Goal: Transaction & Acquisition: Purchase product/service

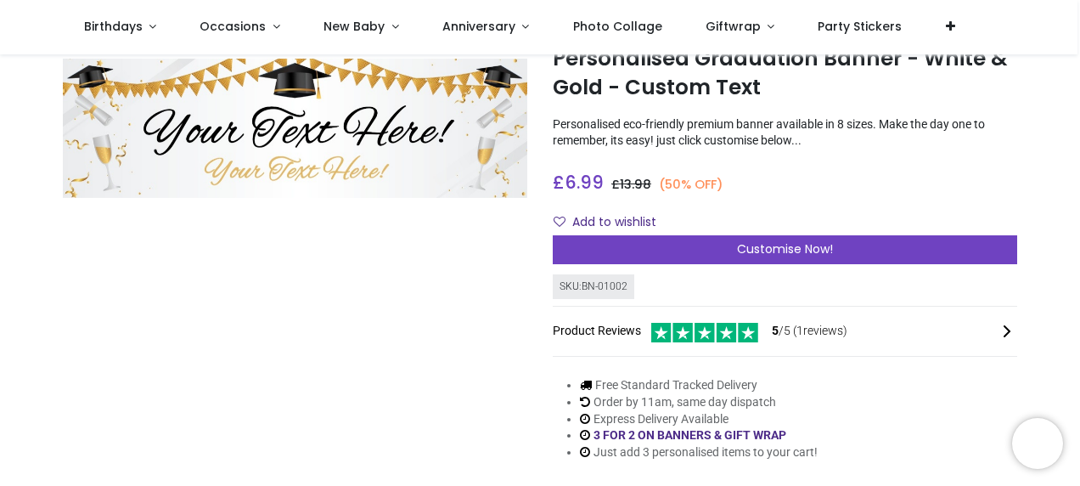
scroll to position [85, 0]
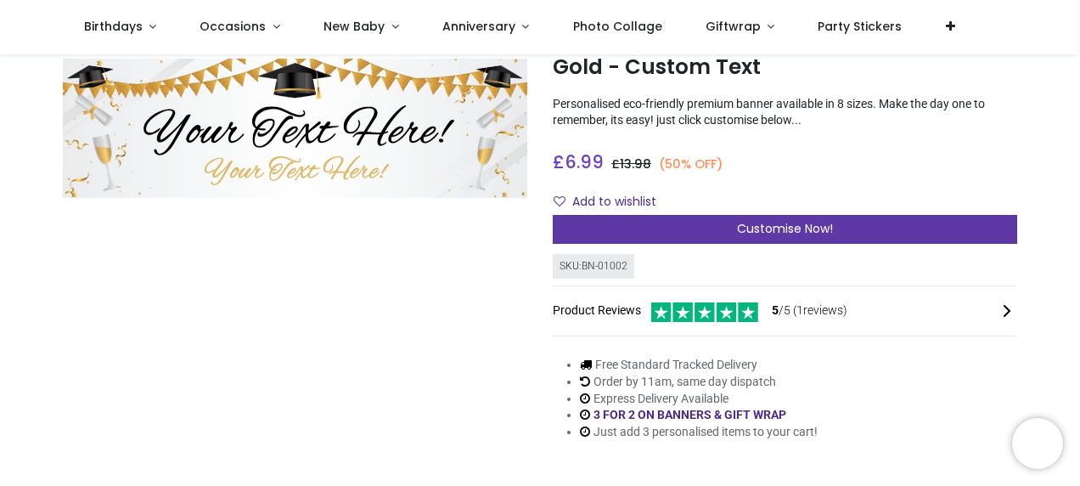
click at [767, 233] on span "Customise Now!" at bounding box center [785, 228] width 96 height 17
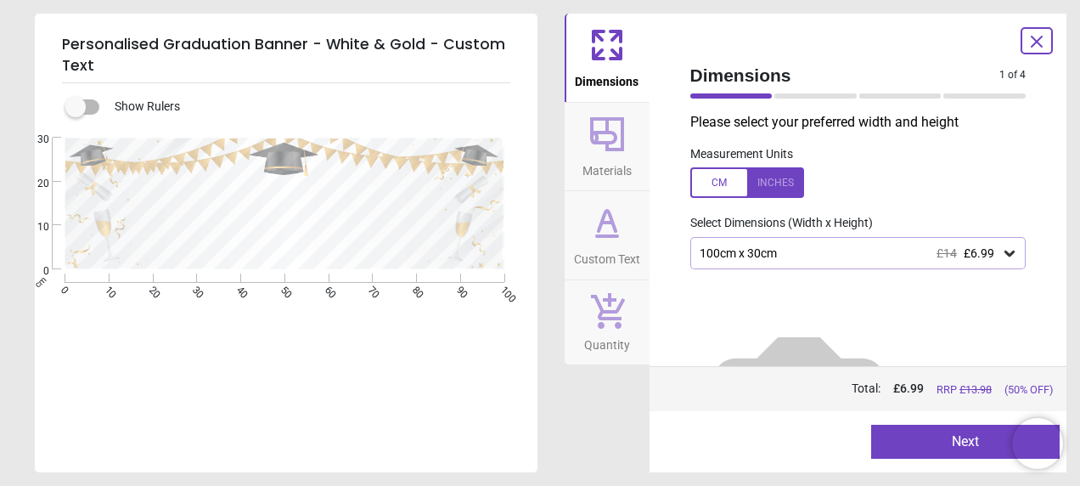
click at [949, 261] on div "100cm x 30cm £14 £6.99" at bounding box center [858, 253] width 336 height 32
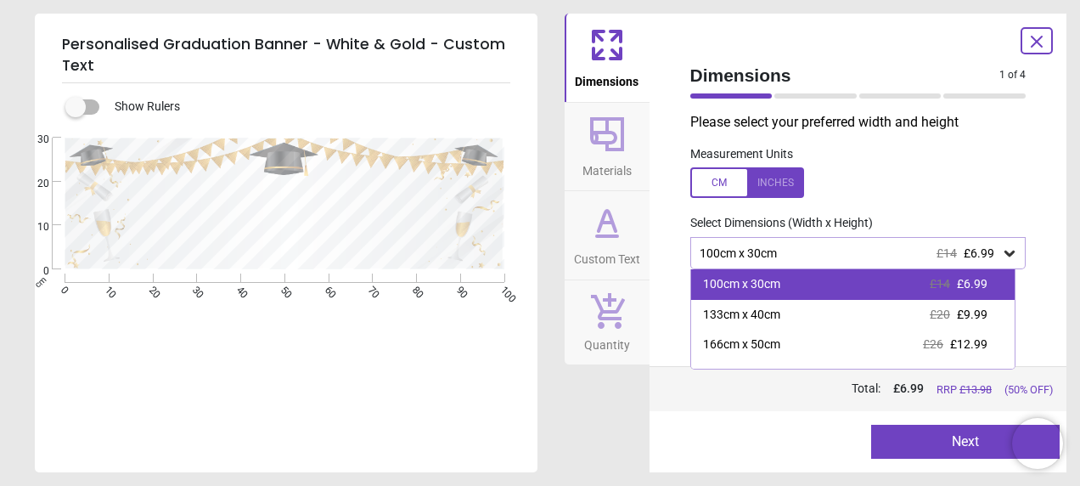
click at [900, 290] on div "100cm x 30cm £14 £6.99" at bounding box center [853, 284] width 324 height 31
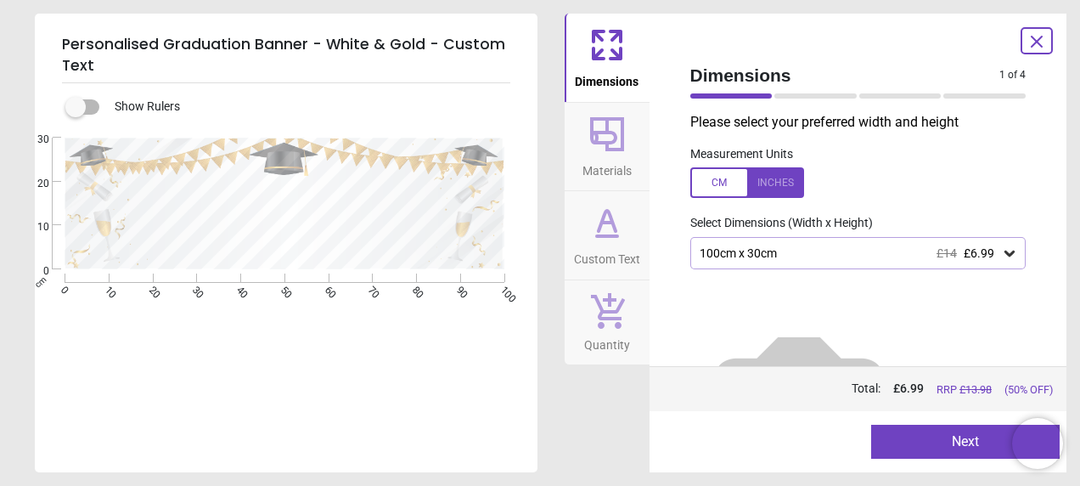
click at [926, 441] on button "Next" at bounding box center [965, 442] width 189 height 34
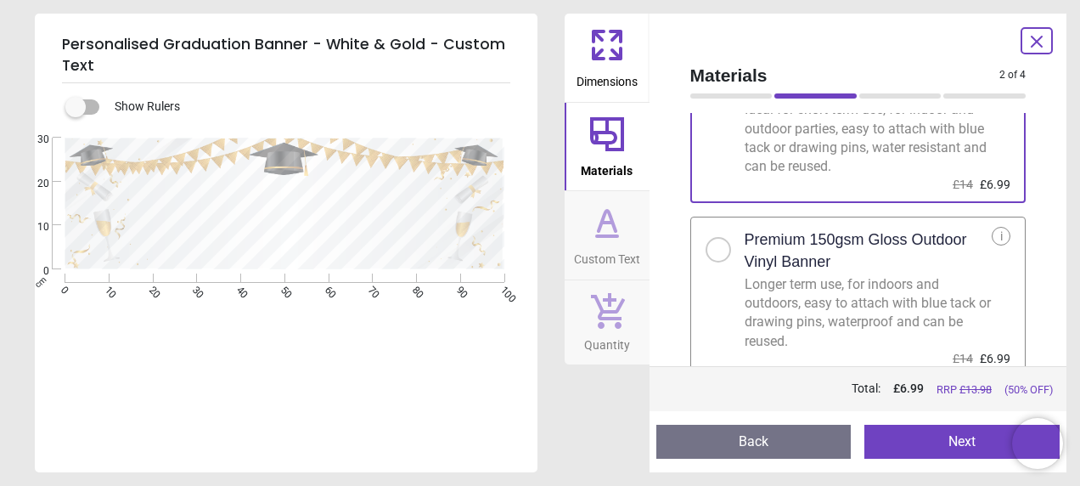
scroll to position [114, 0]
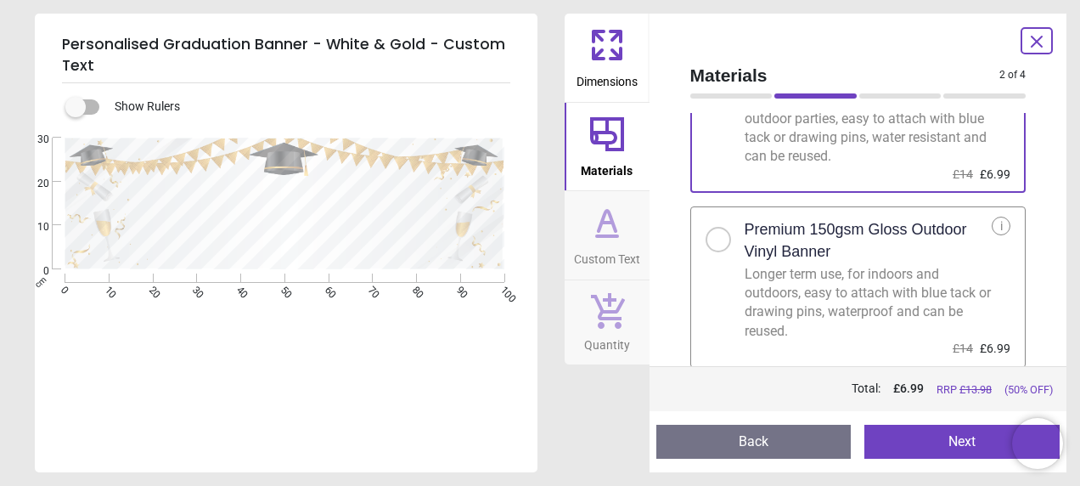
click at [920, 270] on div "Longer term use, for indoors and outdoors, easy to attach with blue tack or dra…" at bounding box center [869, 303] width 248 height 76
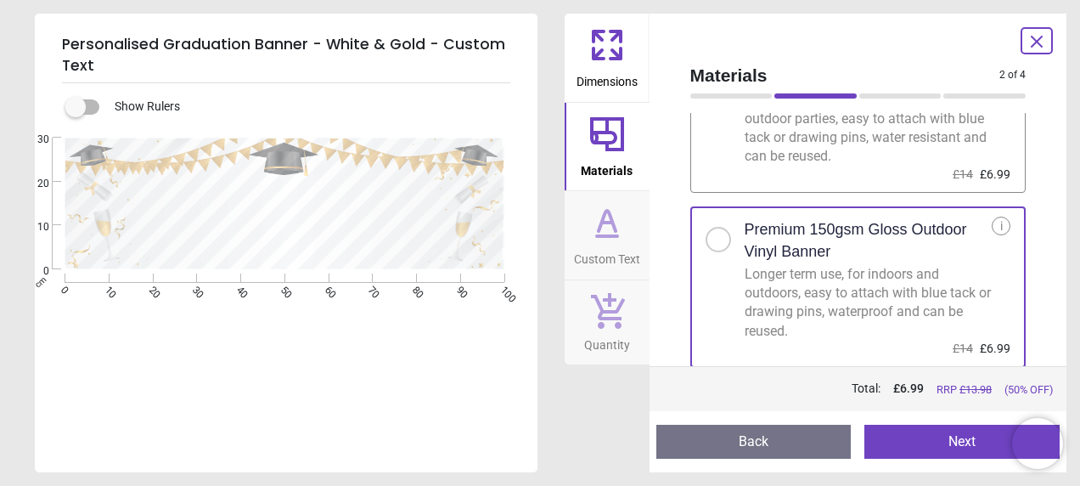
click at [936, 446] on button "Next" at bounding box center [961, 442] width 195 height 34
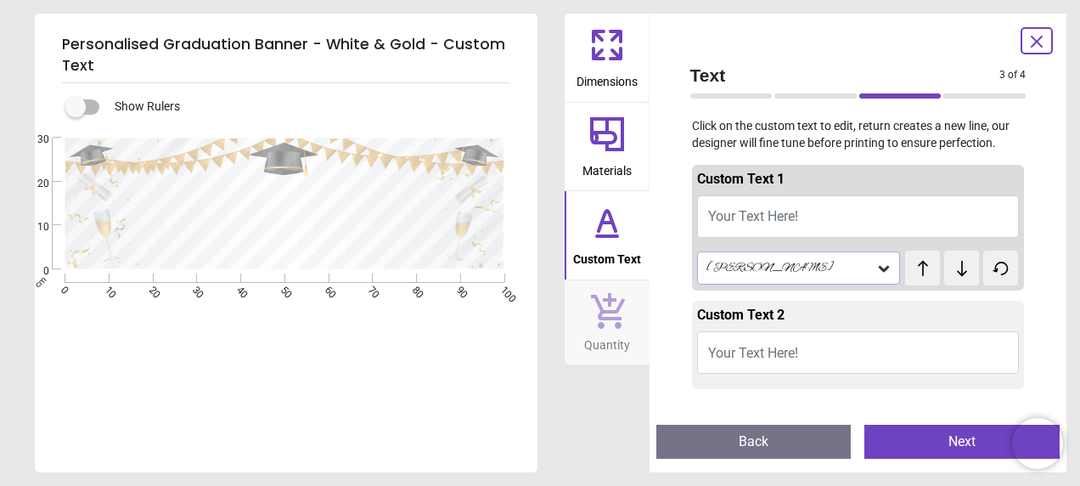
click at [757, 216] on span "Your Text Here!" at bounding box center [753, 216] width 90 height 16
click at [743, 214] on span "Your Text Here!" at bounding box center [753, 216] width 90 height 16
click at [730, 217] on span "Your Text Here!" at bounding box center [753, 216] width 90 height 16
click at [751, 217] on span "Your Text Here!" at bounding box center [753, 216] width 90 height 16
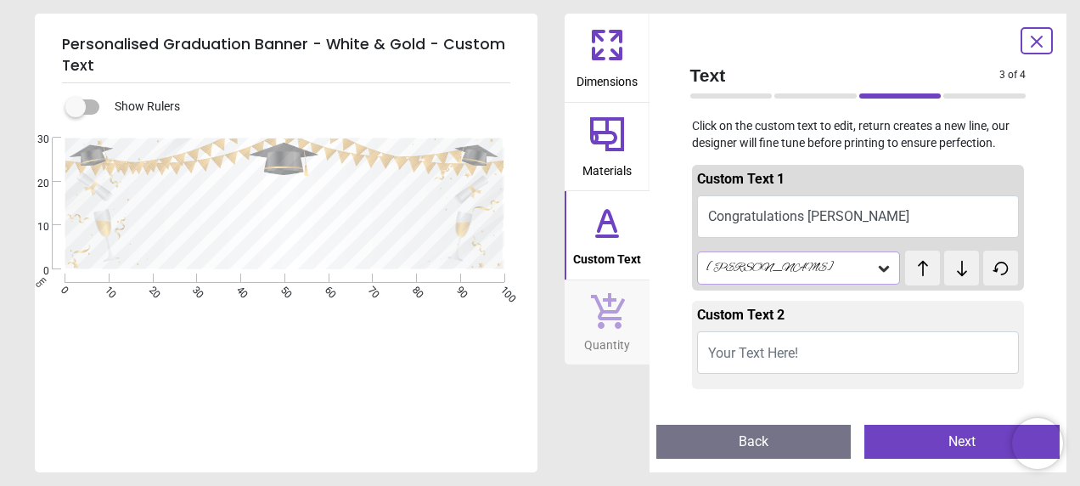
type textarea "**********"
click at [296, 245] on textarea at bounding box center [285, 244] width 322 height 28
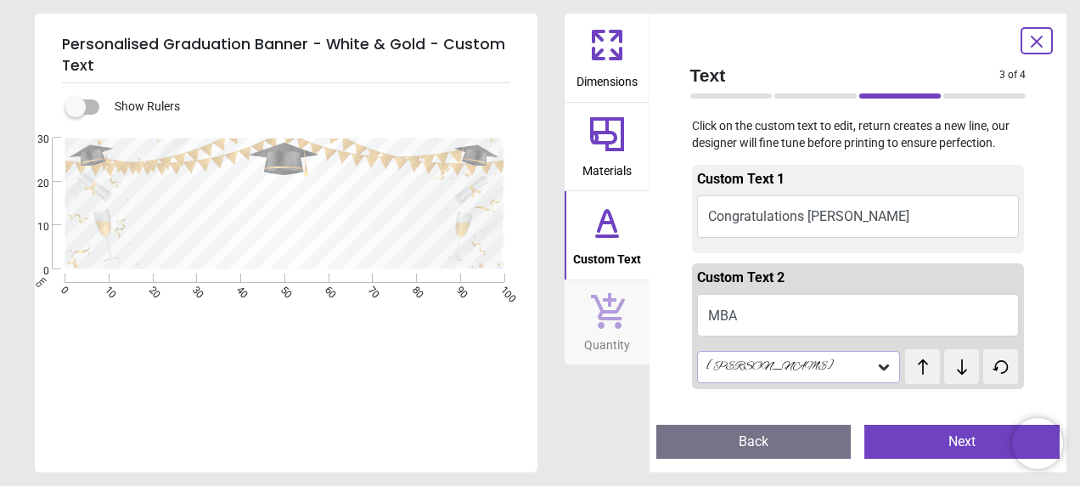
type textarea "***"
click at [76, 107] on label at bounding box center [76, 107] width 0 height 0
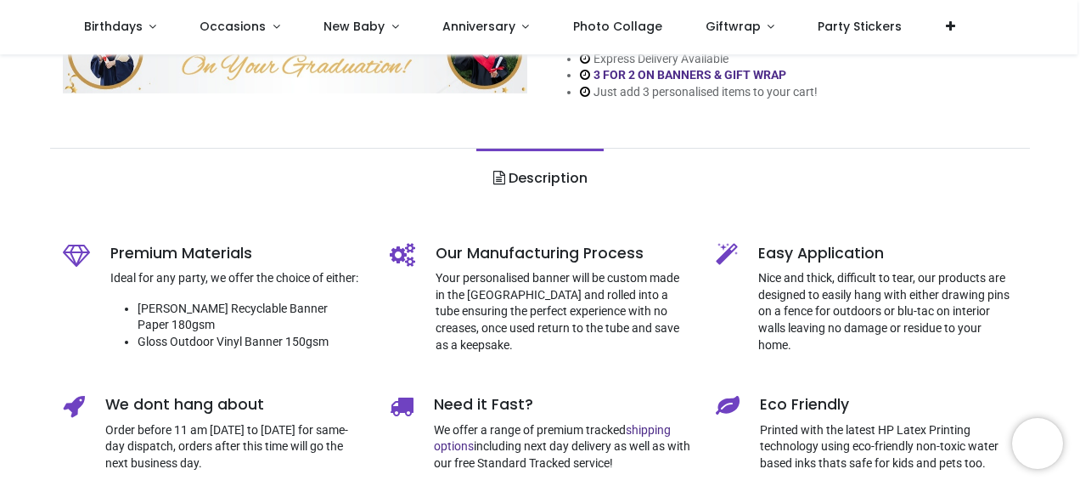
scroll to position [85, 0]
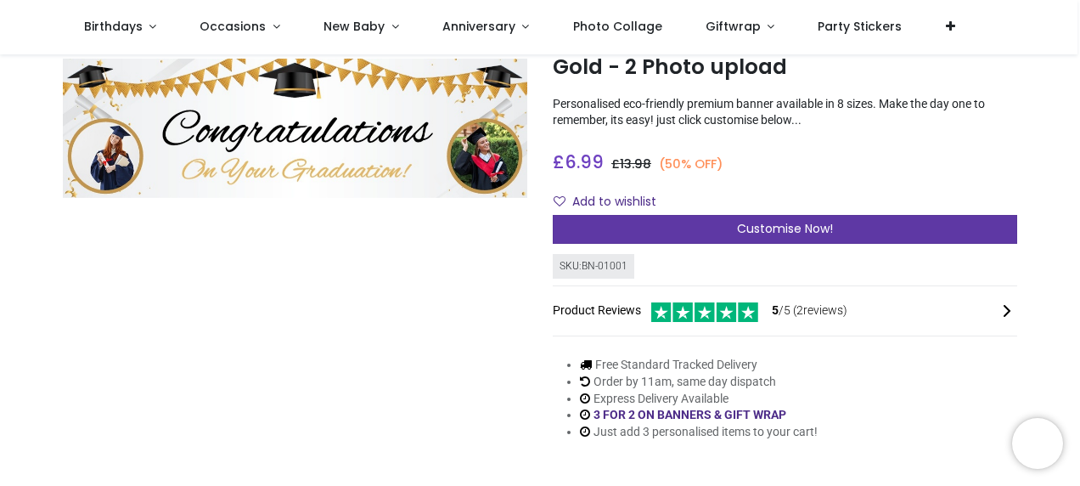
click at [732, 239] on div "Customise Now!" at bounding box center [785, 229] width 464 height 29
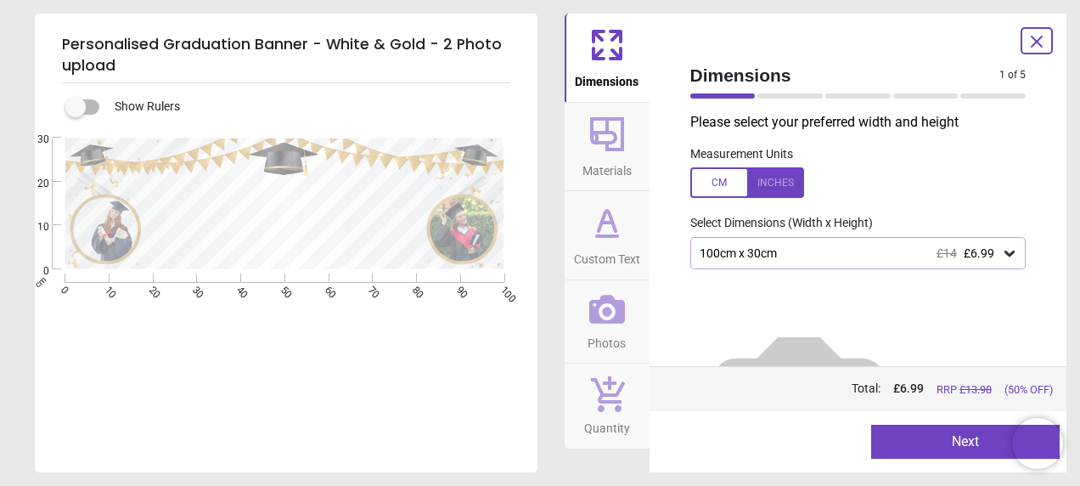
click at [781, 251] on div "100cm x 30cm £14 £6.99" at bounding box center [850, 253] width 304 height 14
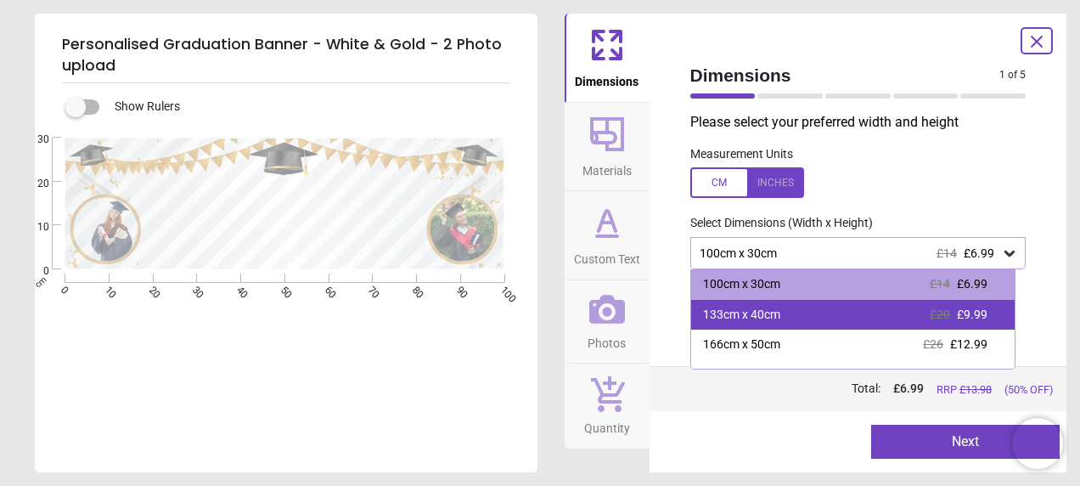
click at [774, 304] on div "133cm x 40cm £20 £9.99" at bounding box center [853, 315] width 324 height 31
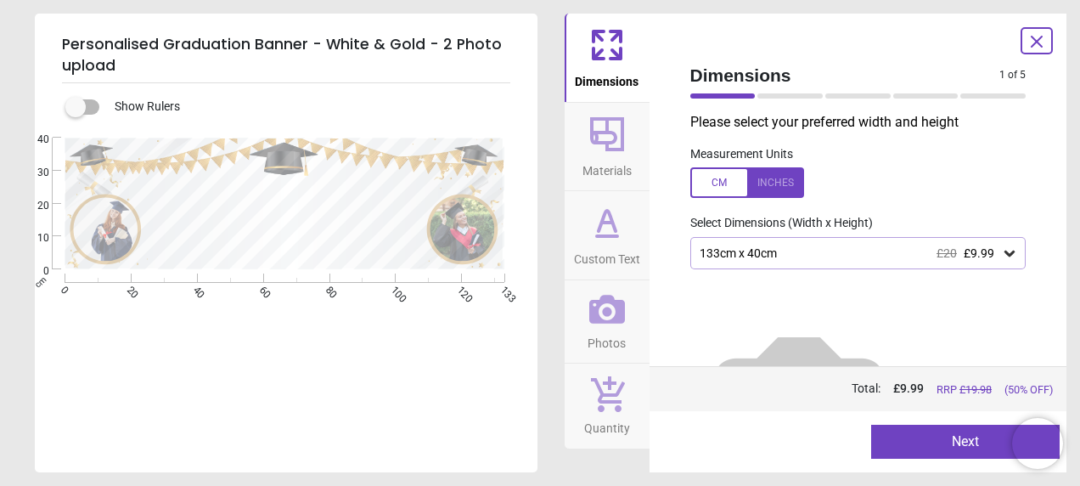
scroll to position [80, 0]
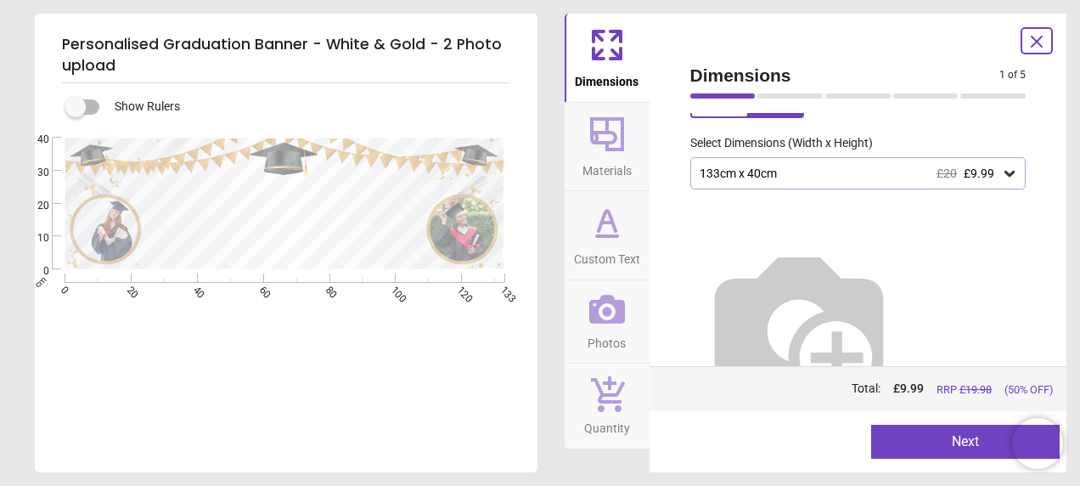
click at [927, 431] on button "Next" at bounding box center [965, 442] width 189 height 34
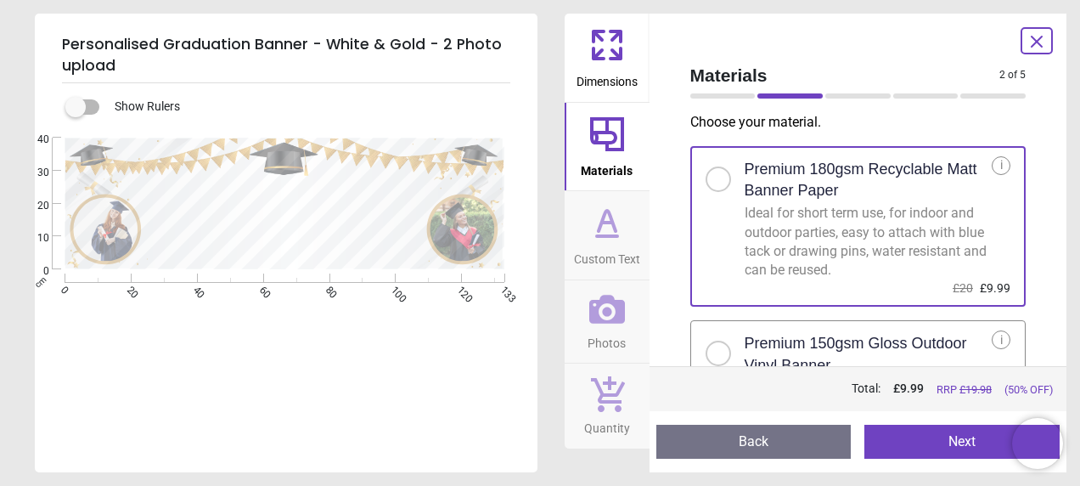
click at [915, 338] on h2 "Premium 150gsm Gloss Outdoor Vinyl Banner" at bounding box center [869, 354] width 248 height 42
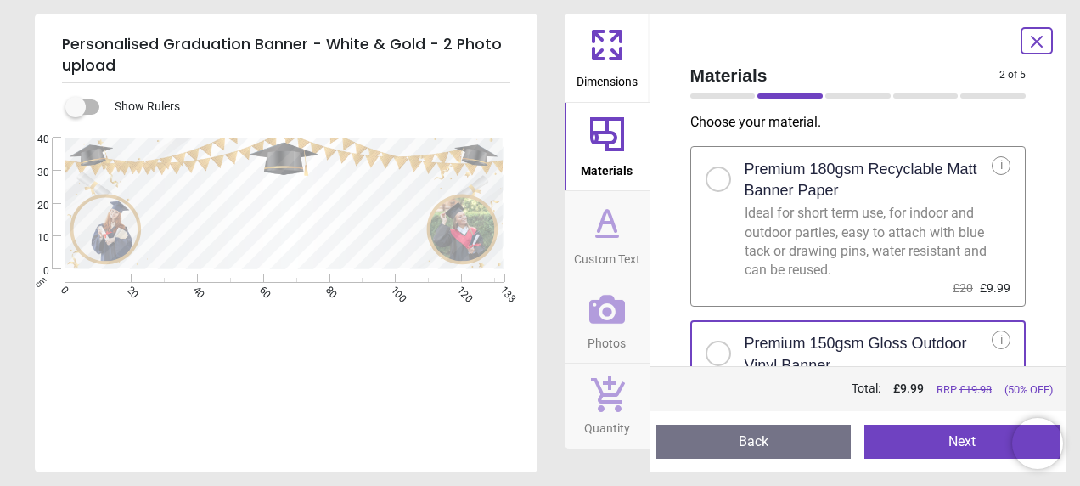
click at [912, 430] on button "Next" at bounding box center [961, 442] width 195 height 34
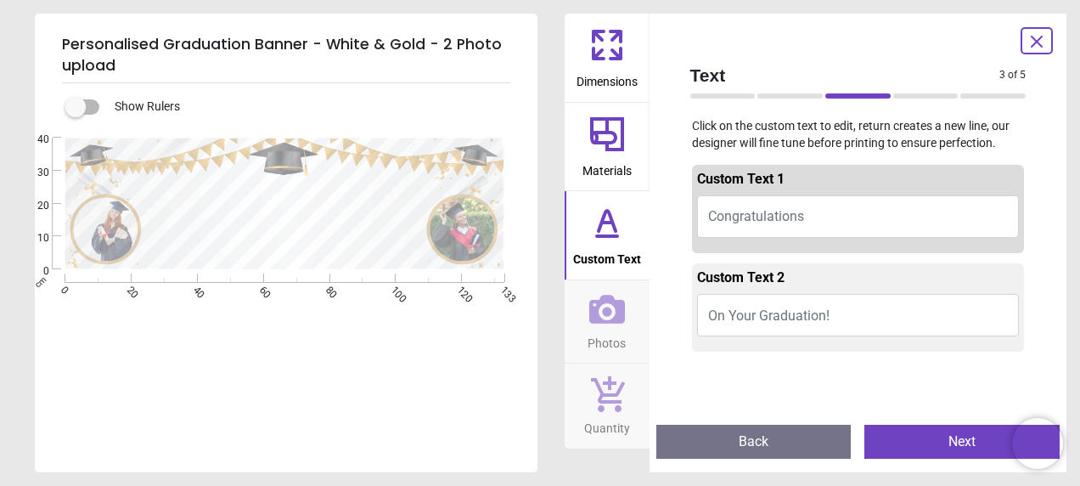
click at [772, 217] on span "Congratulations" at bounding box center [756, 216] width 96 height 16
click at [406, 207] on textarea at bounding box center [285, 207] width 307 height 46
type textarea "*"
click at [149, 214] on textarea "**********" at bounding box center [285, 207] width 307 height 38
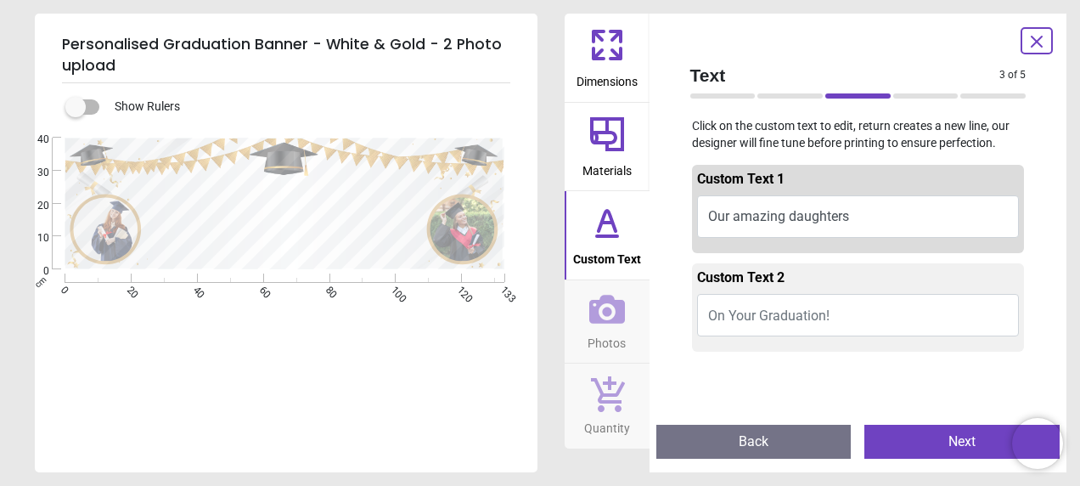
scroll to position [0, 0]
type textarea "**********"
click at [282, 243] on textarea at bounding box center [285, 244] width 322 height 27
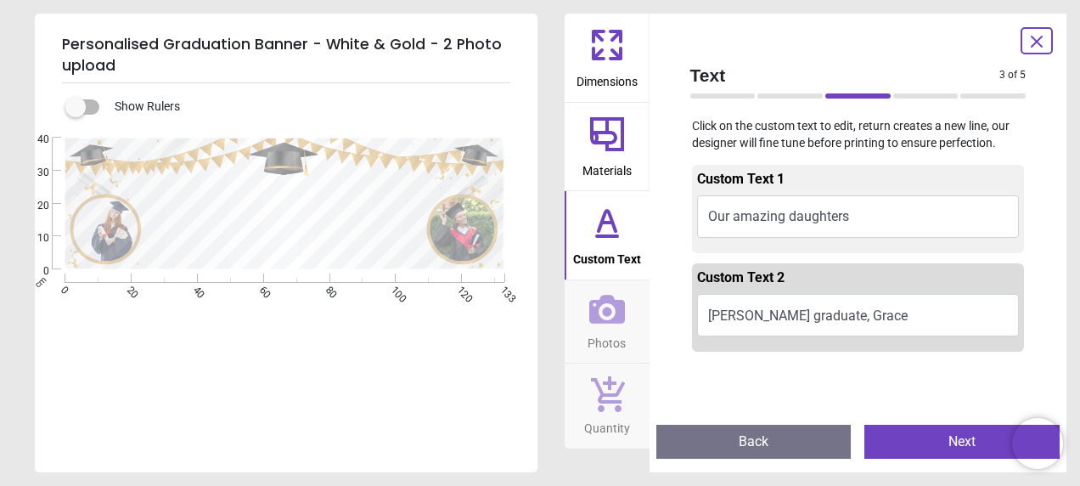
type textarea "**********"
click at [410, 205] on textarea "**********" at bounding box center [285, 207] width 307 height 36
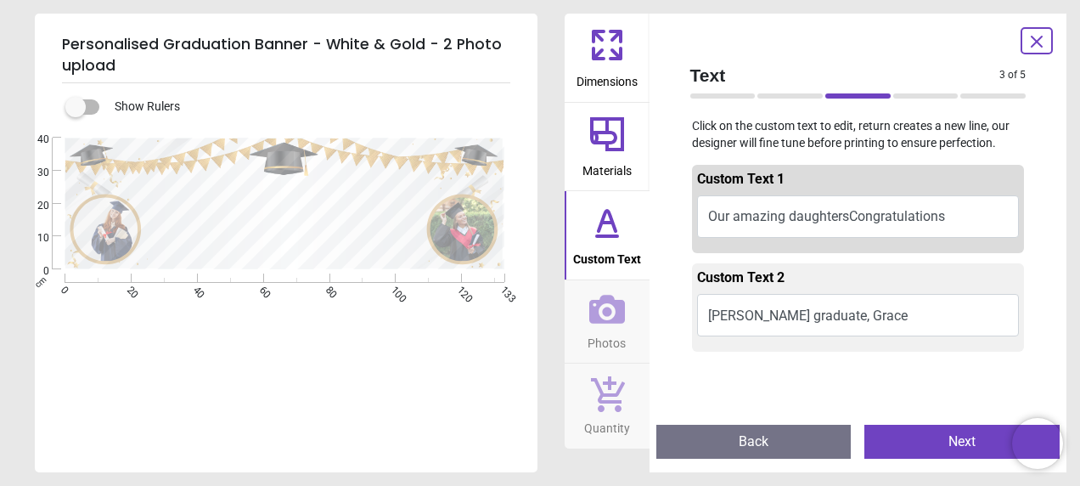
scroll to position [2, 0]
drag, startPoint x: 309, startPoint y: 207, endPoint x: 147, endPoint y: 204, distance: 162.2
click at [147, 204] on textarea "**********" at bounding box center [285, 206] width 307 height 21
drag, startPoint x: 410, startPoint y: 209, endPoint x: 165, endPoint y: 209, distance: 245.4
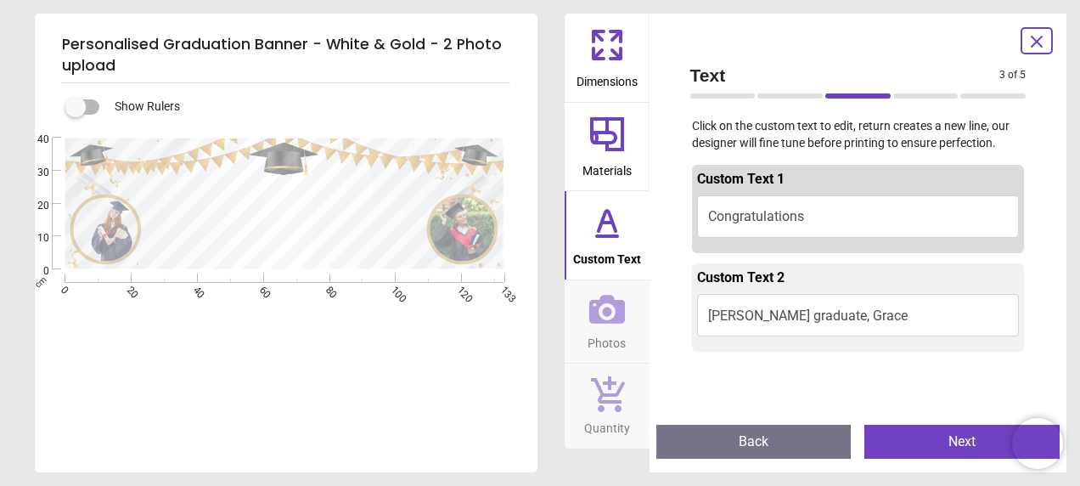
click at [165, 209] on textarea "**********" at bounding box center [285, 206] width 307 height 45
type textarea "*"
click at [323, 209] on textarea "**********" at bounding box center [285, 207] width 307 height 34
drag, startPoint x: 323, startPoint y: 209, endPoint x: 234, endPoint y: 207, distance: 89.2
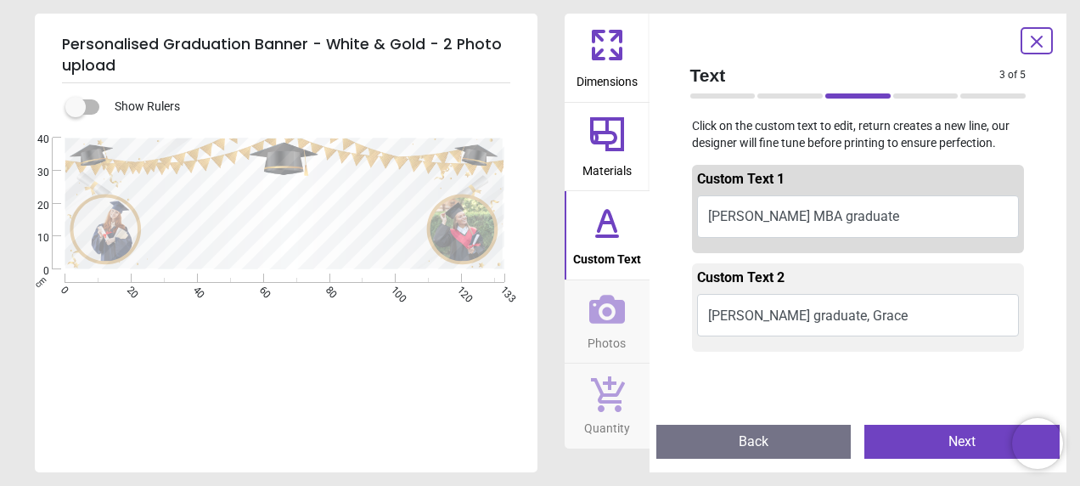
click at [234, 207] on textarea "**********" at bounding box center [285, 207] width 307 height 34
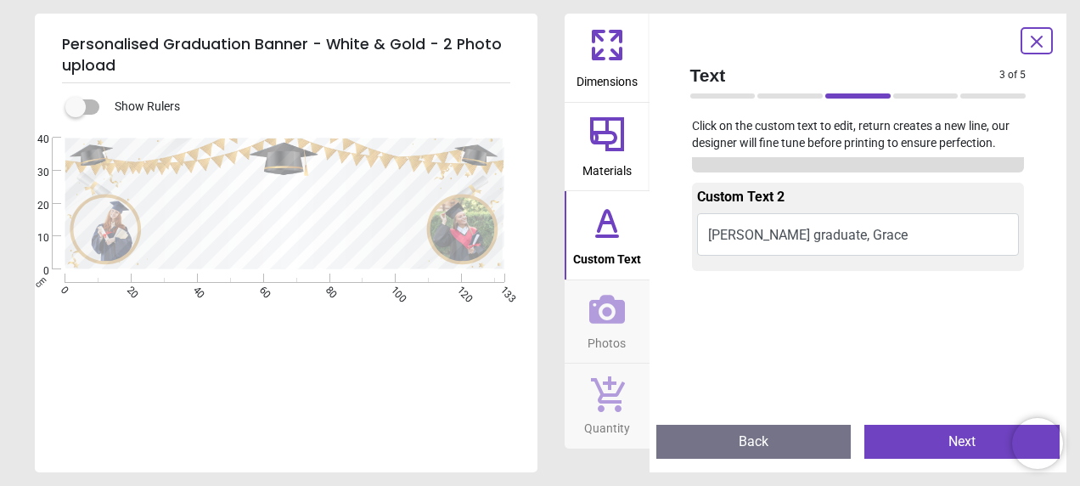
scroll to position [0, 0]
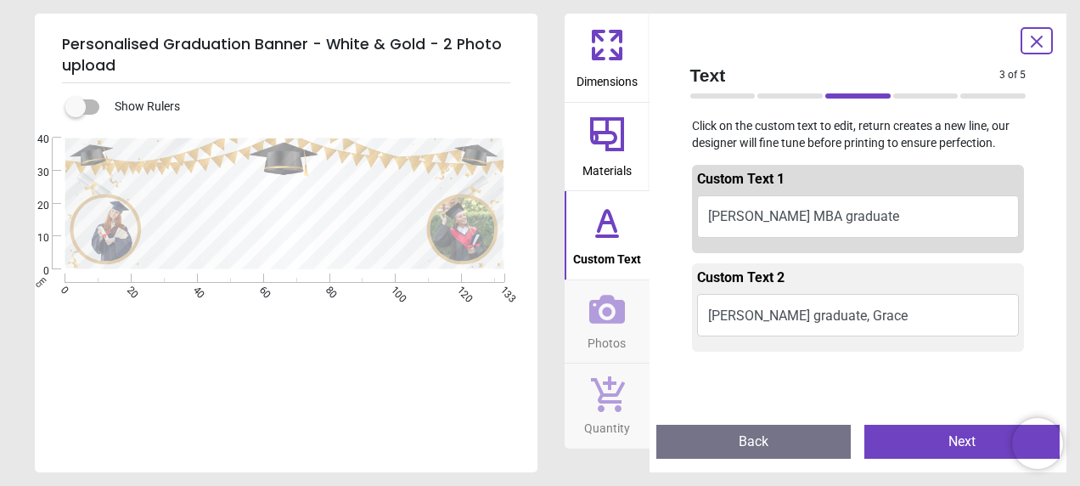
type textarea "**********"
click at [827, 316] on button "[PERSON_NAME] graduate, Grace" at bounding box center [858, 315] width 323 height 42
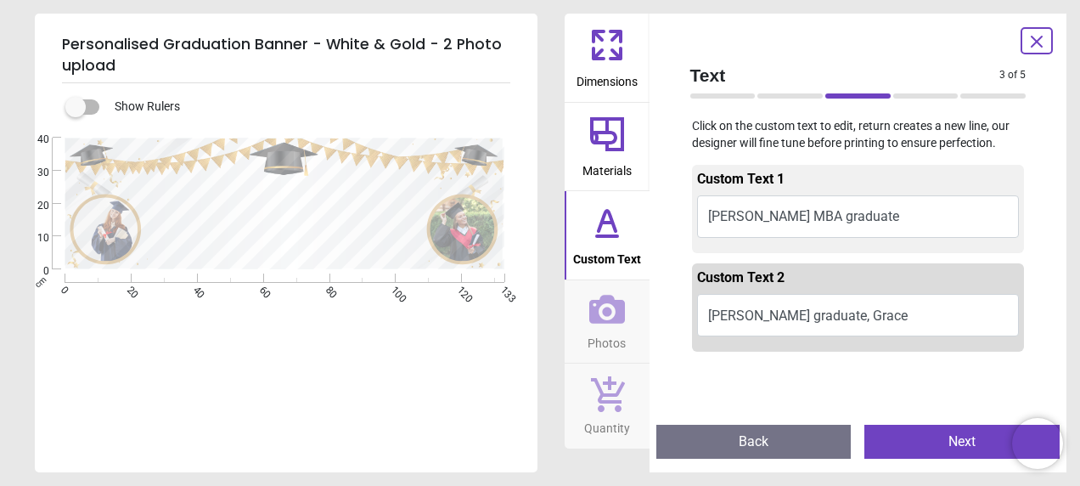
click at [833, 316] on button "[PERSON_NAME] graduate, Grace" at bounding box center [858, 315] width 323 height 42
drag, startPoint x: 832, startPoint y: 316, endPoint x: 605, endPoint y: 272, distance: 231.8
click at [756, 318] on button "[PERSON_NAME] graduate, Grace" at bounding box center [858, 315] width 323 height 42
drag, startPoint x: 364, startPoint y: 245, endPoint x: 154, endPoint y: 234, distance: 210.9
click at [152, 234] on textarea "**********" at bounding box center [285, 244] width 322 height 26
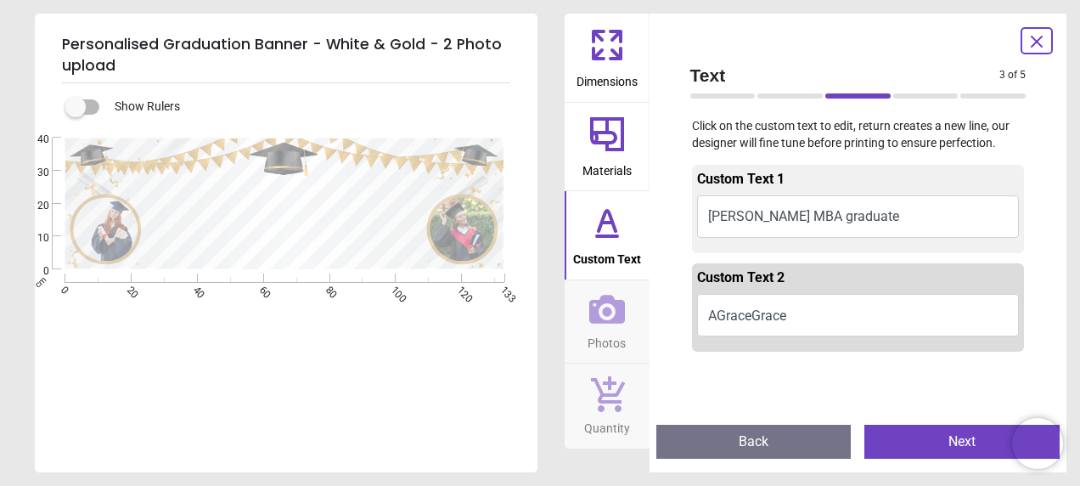
type textarea "**********"
click at [382, 203] on textarea "**********" at bounding box center [285, 207] width 307 height 34
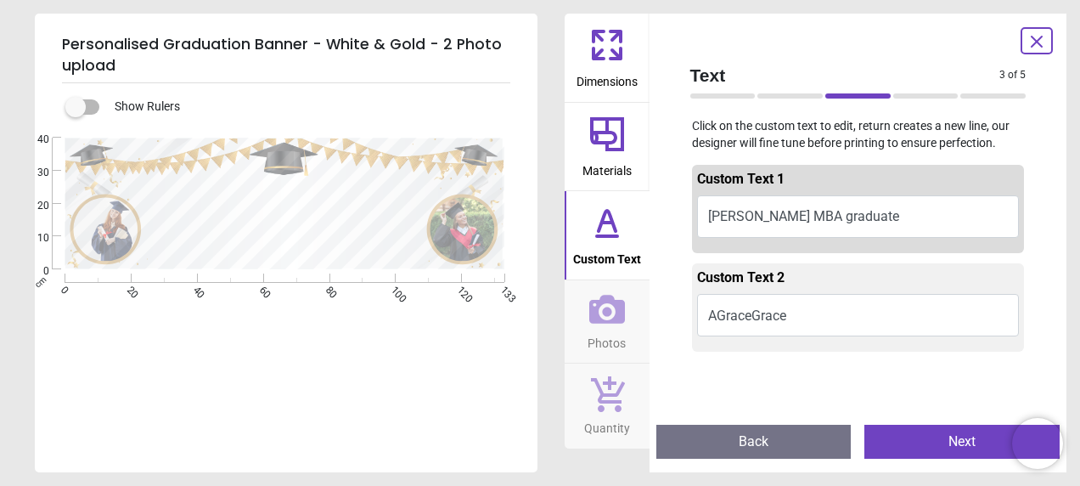
click at [611, 316] on icon at bounding box center [607, 309] width 36 height 36
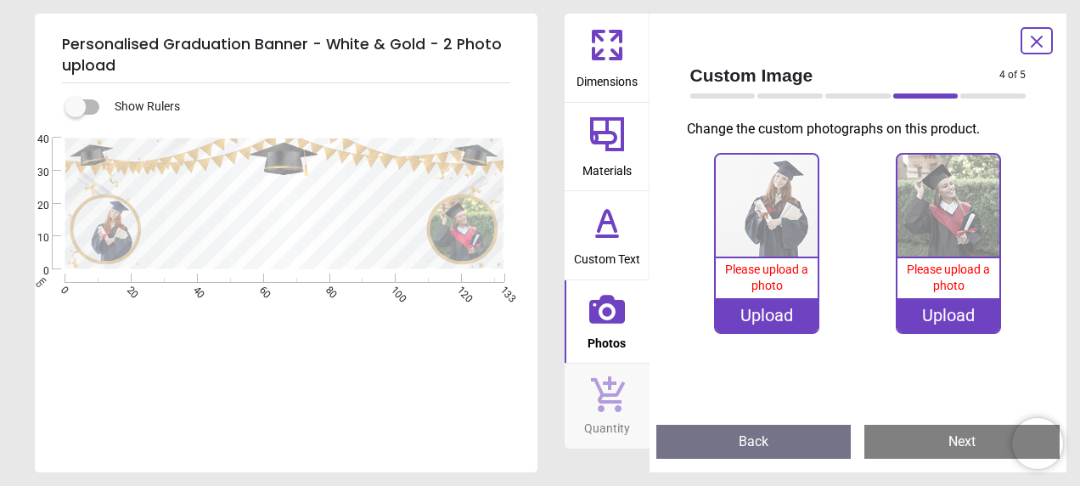
click at [591, 48] on icon at bounding box center [607, 45] width 41 height 41
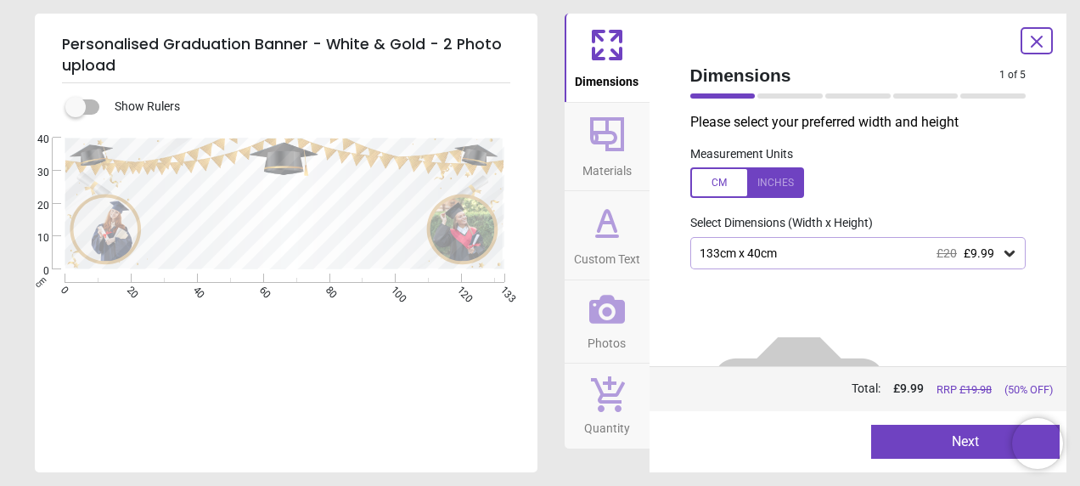
click at [469, 237] on image at bounding box center [463, 228] width 65 height 65
click at [418, 200] on div ".cls-1 { fill: none; } .cls-1, .cls-2 { stroke-width: 0px; } .cls-2 { fill: #c3…" at bounding box center [284, 204] width 499 height 132
click at [410, 211] on div ".cls-1 { fill: none; } .cls-1, .cls-2 { stroke-width: 0px; } .cls-2 { fill: #c3…" at bounding box center [284, 204] width 499 height 132
click at [334, 231] on div ".cls-1 { fill: none; } .cls-1, .cls-2 { stroke-width: 0px; } .cls-2 { fill: #c3…" at bounding box center [284, 204] width 499 height 132
click at [329, 242] on div ".cls-1 { fill: none; } .cls-1, .cls-2 { stroke-width: 0px; } .cls-2 { fill: #c3…" at bounding box center [284, 204] width 499 height 132
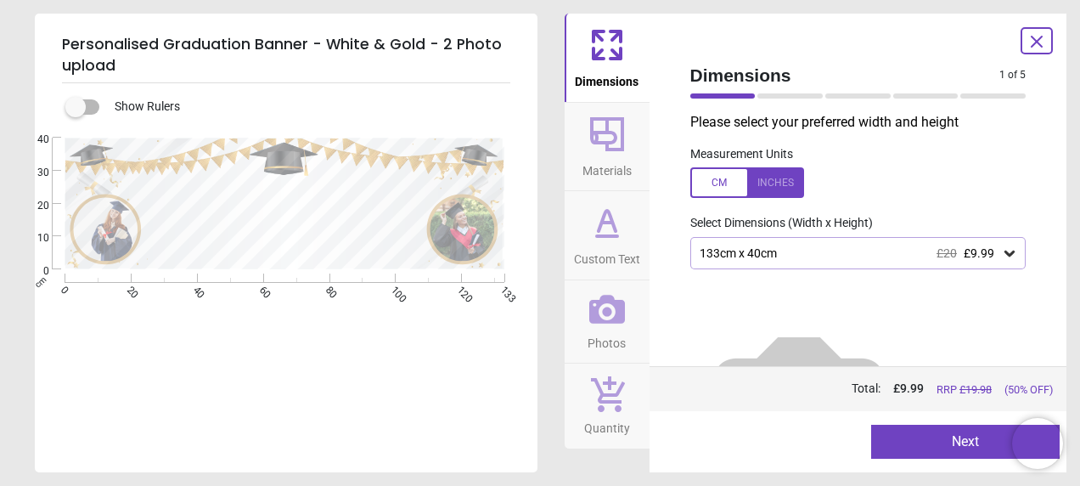
click at [397, 217] on div ".cls-1 { fill: none; } .cls-1, .cls-2 { stroke-width: 0px; } .cls-2 { fill: #c3…" at bounding box center [284, 204] width 499 height 132
click at [402, 209] on div ".cls-1 { fill: none; } .cls-1, .cls-2 { stroke-width: 0px; } .cls-2 { fill: #c3…" at bounding box center [284, 204] width 499 height 132
click at [623, 151] on icon at bounding box center [607, 134] width 41 height 41
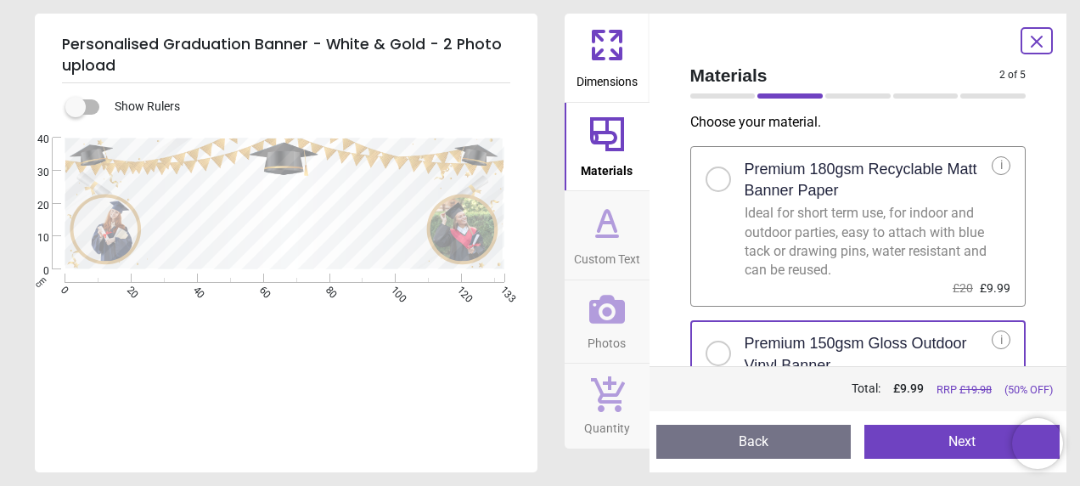
click at [628, 63] on button "Dimensions" at bounding box center [607, 58] width 85 height 88
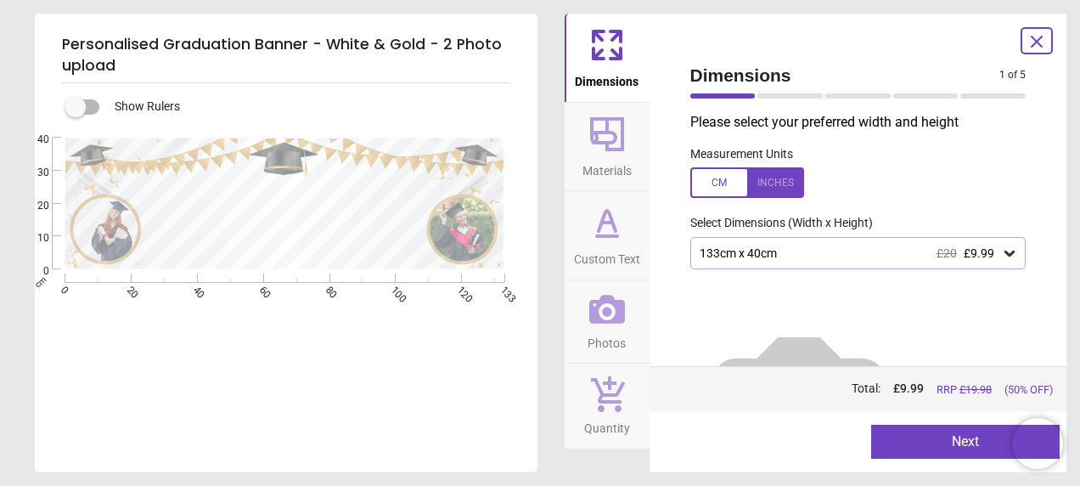
click at [617, 236] on icon at bounding box center [607, 236] width 20 height 0
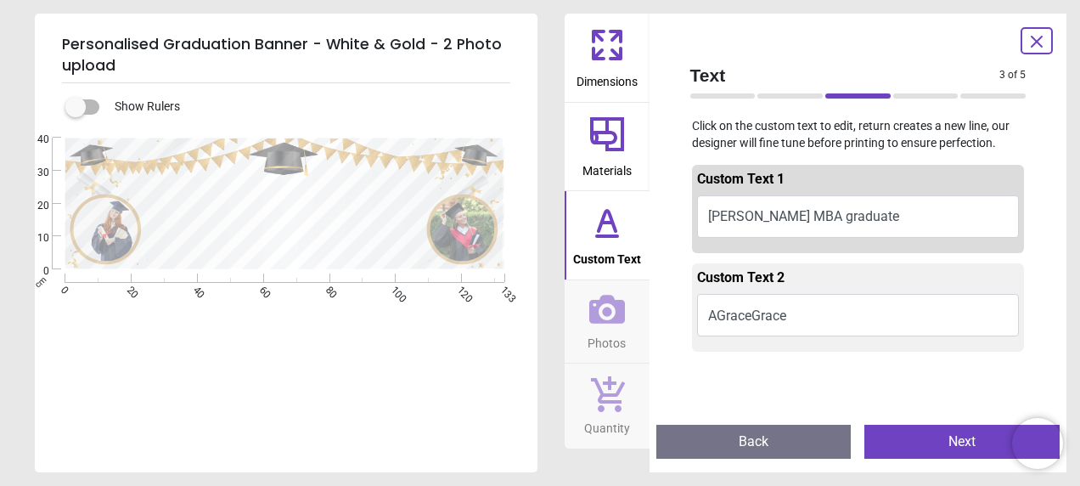
click at [836, 216] on button "[PERSON_NAME] MBA graduate" at bounding box center [858, 216] width 323 height 42
click at [832, 220] on button "[PERSON_NAME] MBA graduate" at bounding box center [858, 216] width 323 height 42
click at [713, 220] on button "[PERSON_NAME] MBA graduate" at bounding box center [858, 216] width 323 height 42
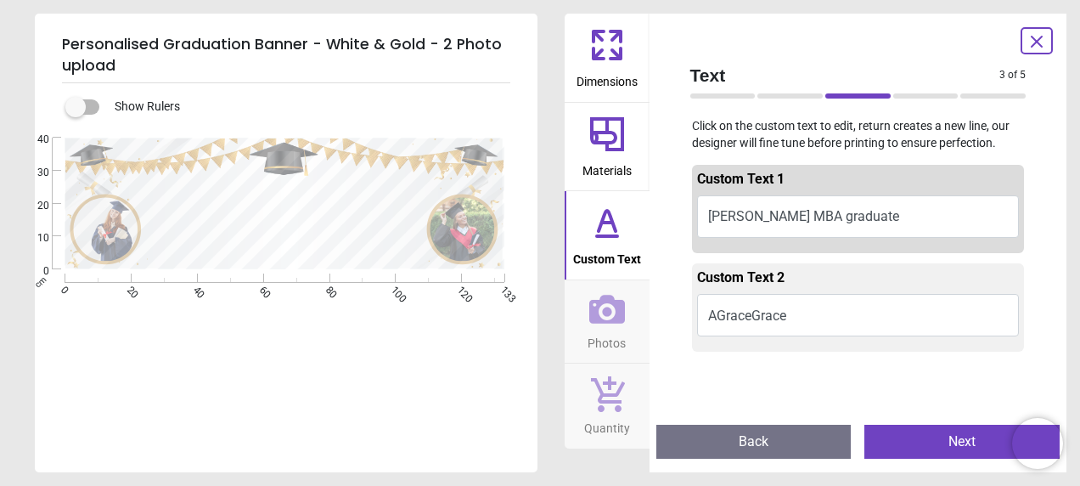
click at [713, 220] on button "[PERSON_NAME] MBA graduate" at bounding box center [858, 216] width 323 height 42
drag, startPoint x: 431, startPoint y: 205, endPoint x: 229, endPoint y: 203, distance: 201.3
click at [229, 203] on div ".cls-1 { fill: none; } .cls-1, .cls-2 { stroke-width: 0px; } .cls-2 { fill: #c3…" at bounding box center [284, 204] width 499 height 132
click at [214, 202] on div ".cls-1 { fill: none; } .cls-1, .cls-2 { stroke-width: 0px; } .cls-2 { fill: #c3…" at bounding box center [284, 204] width 499 height 132
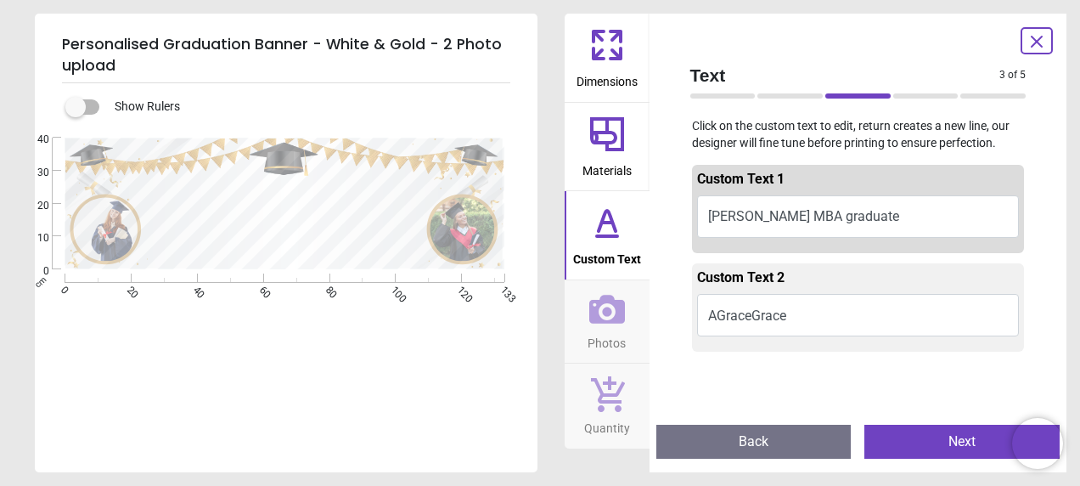
drag, startPoint x: 214, startPoint y: 202, endPoint x: 264, endPoint y: 211, distance: 50.8
click at [264, 211] on div ".cls-1 { fill: none; } .cls-1, .cls-2 { stroke-width: 0px; } .cls-2 { fill: #c3…" at bounding box center [284, 204] width 499 height 132
click at [158, 199] on div ".cls-1 { fill: none; } .cls-1, .cls-2 { stroke-width: 0px; } .cls-2 { fill: #c3…" at bounding box center [284, 204] width 499 height 132
drag, startPoint x: 158, startPoint y: 199, endPoint x: 423, endPoint y: 198, distance: 264.9
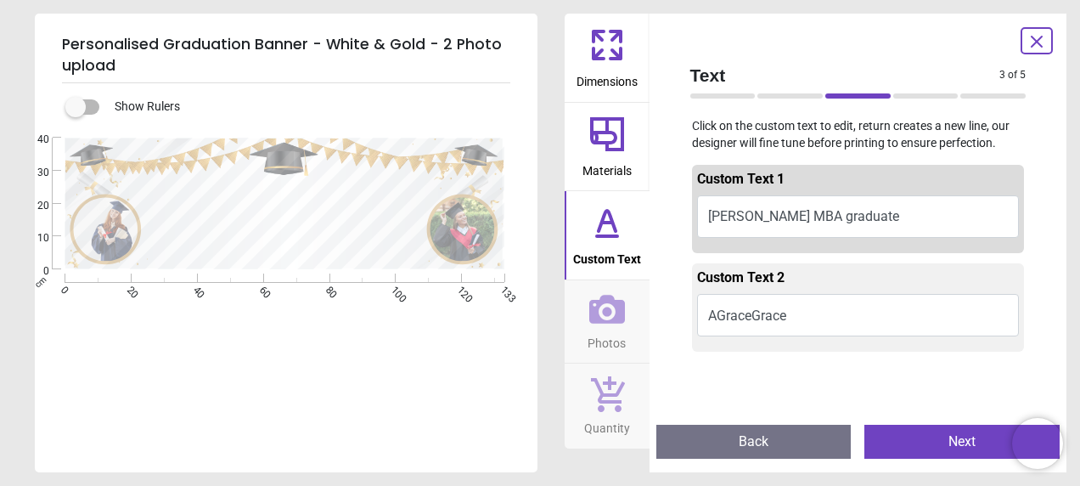
click at [344, 204] on div ".cls-1 { fill: none; } .cls-1, .cls-2 { stroke-width: 0px; } .cls-2 { fill: #c3…" at bounding box center [284, 204] width 499 height 132
click at [437, 200] on div ".cls-1 { fill: none; } .cls-1, .cls-2 { stroke-width: 0px; } .cls-2 { fill: #c3…" at bounding box center [284, 204] width 499 height 132
click at [434, 202] on div ".cls-1 { fill: none; } .cls-1, .cls-2 { stroke-width: 0px; } .cls-2 { fill: #c3…" at bounding box center [284, 204] width 499 height 132
drag, startPoint x: 817, startPoint y: 240, endPoint x: 824, endPoint y: 234, distance: 9.6
click at [819, 239] on div "Custom Text 1 [PERSON_NAME] MBA graduate" at bounding box center [858, 209] width 333 height 88
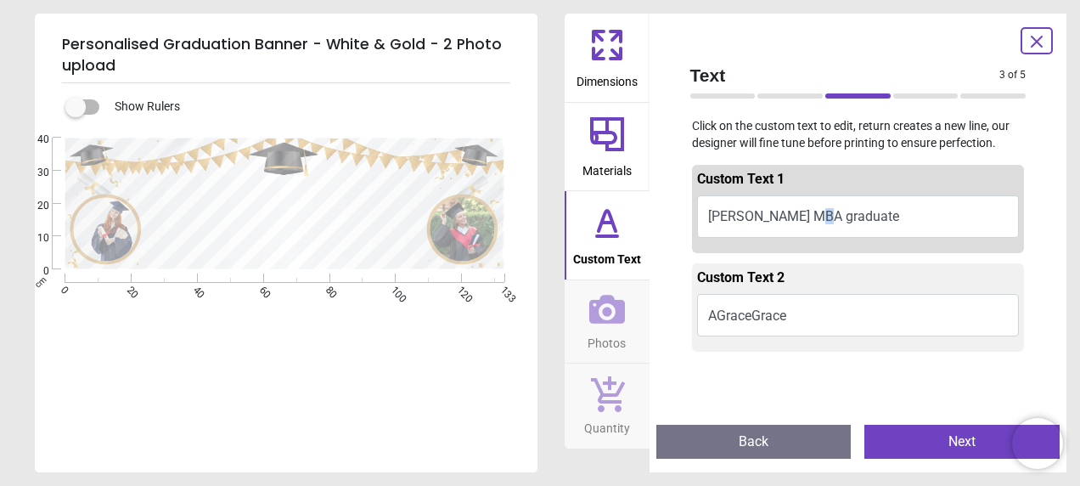
click at [829, 228] on button "[PERSON_NAME] MBA graduate" at bounding box center [858, 216] width 323 height 42
click at [847, 217] on button "[PERSON_NAME] MBA graduate" at bounding box center [858, 216] width 323 height 42
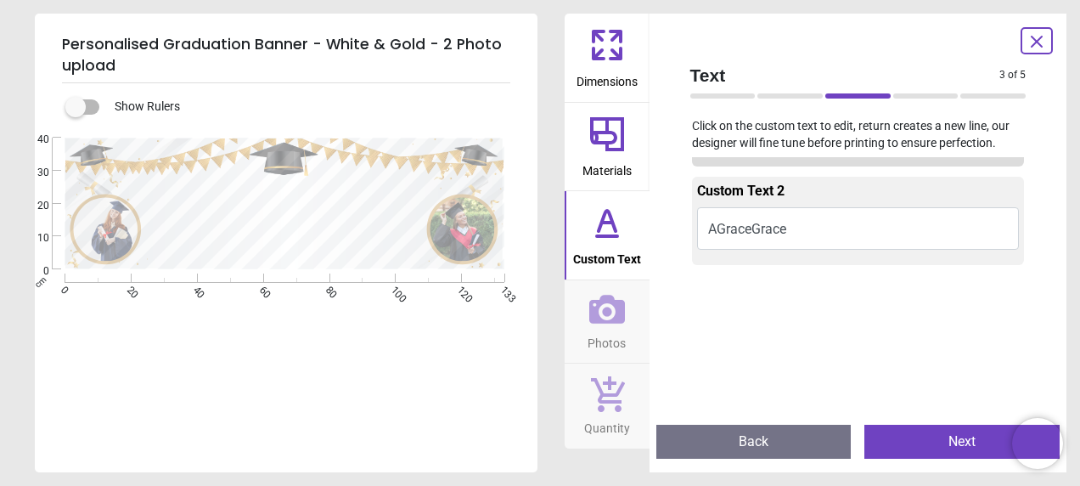
scroll to position [87, 0]
click at [782, 238] on button "AGraceGrace" at bounding box center [858, 227] width 323 height 42
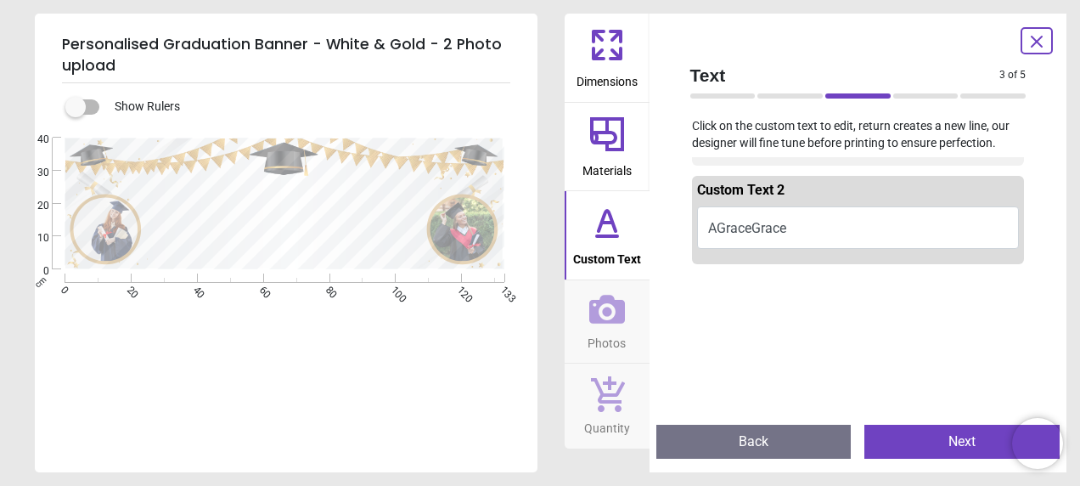
click at [785, 231] on button "AGraceGrace" at bounding box center [858, 227] width 323 height 42
type textarea "*"
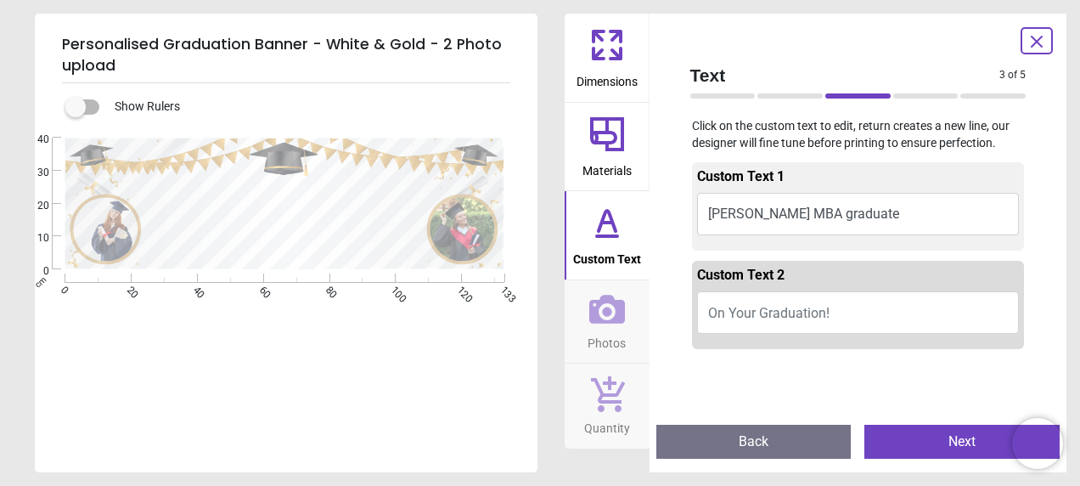
click at [397, 211] on div ".cls-1 { fill: none; } .cls-1, .cls-2 { stroke-width: 0px; } .cls-2 { fill: #c3…" at bounding box center [284, 204] width 499 height 132
click at [372, 246] on div ".cls-1 { fill: none; } .cls-1, .cls-2 { stroke-width: 0px; } .cls-2 { fill: #c3…" at bounding box center [284, 204] width 499 height 132
click at [384, 209] on div ".cls-1 { fill: none; } .cls-1, .cls-2 { stroke-width: 0px; } .cls-2 { fill: #c3…" at bounding box center [284, 204] width 499 height 132
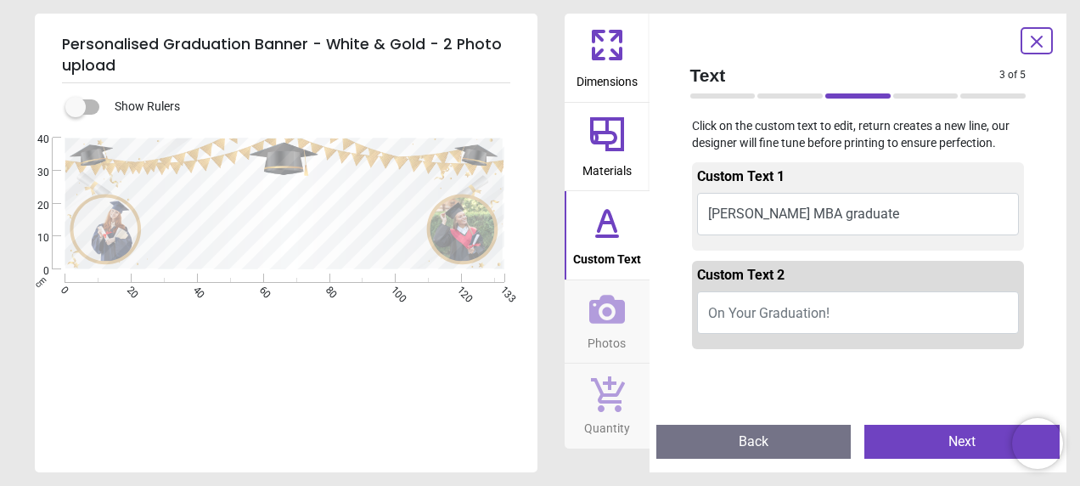
click at [384, 209] on div ".cls-1 { fill: none; } .cls-1, .cls-2 { stroke-width: 0px; } .cls-2 { fill: #c3…" at bounding box center [284, 204] width 499 height 132
drag, startPoint x: 384, startPoint y: 209, endPoint x: 419, endPoint y: 212, distance: 35.0
click at [419, 212] on div ".cls-1 { fill: none; } .cls-1, .cls-2 { stroke-width: 0px; } .cls-2 { fill: #c3…" at bounding box center [284, 204] width 499 height 132
click at [428, 207] on div ".cls-1 { fill: none; } .cls-1, .cls-2 { stroke-width: 0px; } .cls-2 { fill: #c3…" at bounding box center [284, 204] width 499 height 132
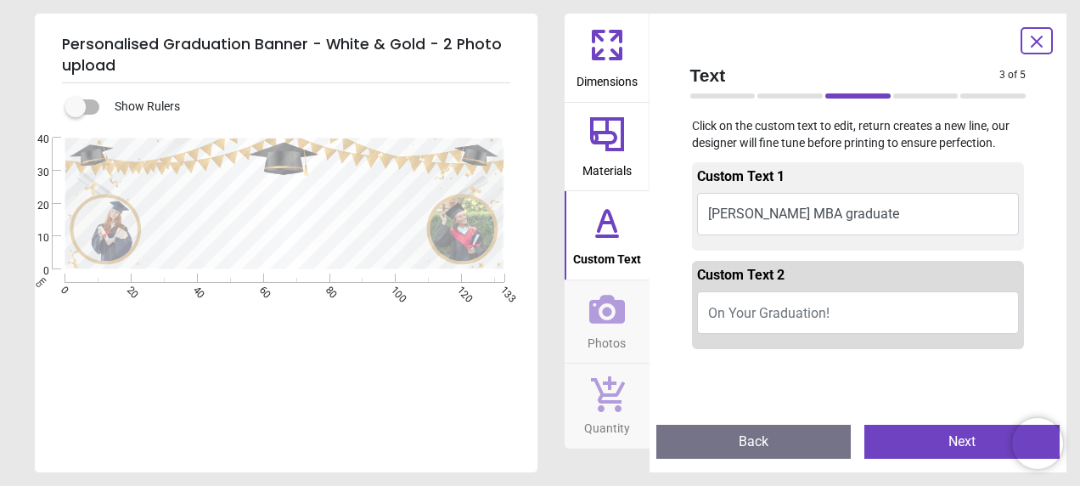
click at [791, 208] on button "[PERSON_NAME] MBA graduate" at bounding box center [858, 214] width 323 height 42
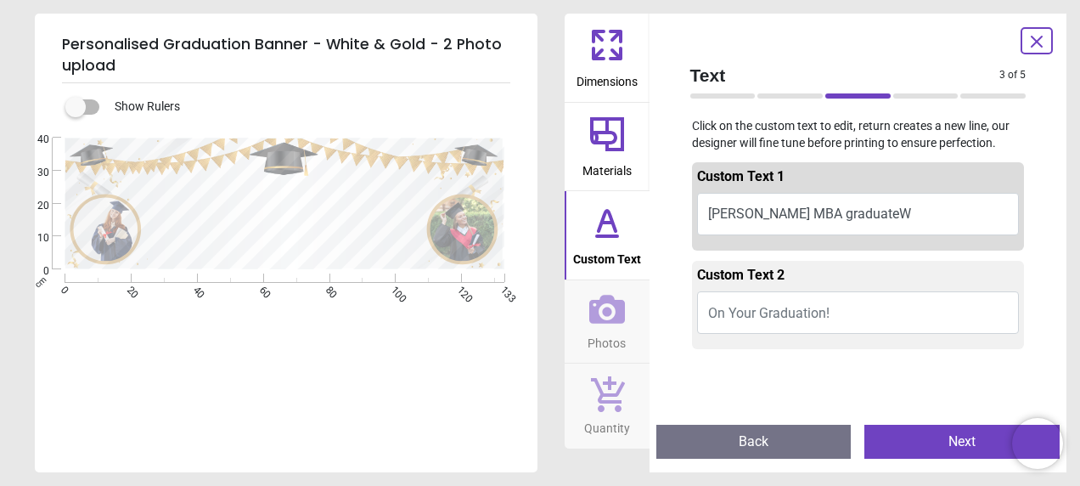
scroll to position [0, 0]
type textarea "*"
type textarea "**********"
click at [358, 239] on div ".cls-1 { fill: none; } .cls-1, .cls-2 { stroke-width: 0px; } .cls-2 { fill: #c3…" at bounding box center [284, 204] width 499 height 132
click at [355, 243] on div ".cls-1 { fill: none; } .cls-1, .cls-2 { stroke-width: 0px; } .cls-2 { fill: #c3…" at bounding box center [284, 204] width 499 height 132
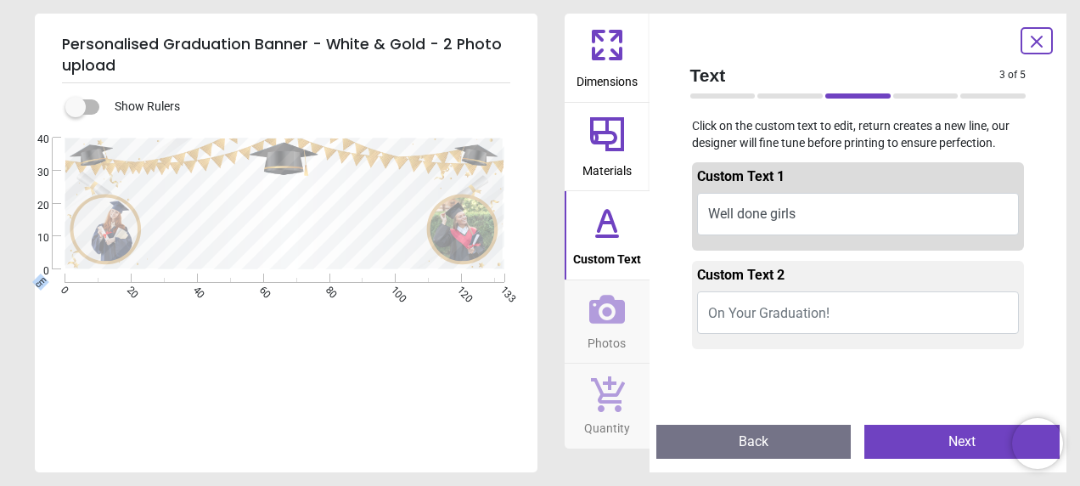
click at [354, 243] on div ".cls-1 { fill: none; } .cls-1, .cls-2 { stroke-width: 0px; } .cls-2 { fill: #c3…" at bounding box center [284, 204] width 499 height 132
click at [775, 316] on span "On Your Graduation!" at bounding box center [768, 313] width 121 height 16
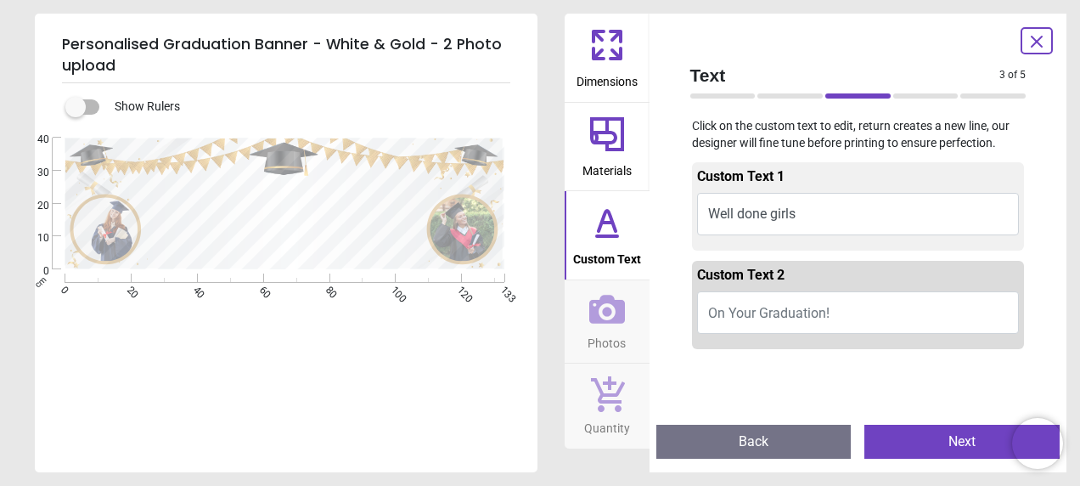
click at [832, 314] on button "On Your Graduation!" at bounding box center [858, 312] width 323 height 42
click at [818, 314] on span "On Your Graduation!" at bounding box center [768, 313] width 121 height 16
click at [729, 312] on span "On Your Graduation!" at bounding box center [768, 313] width 121 height 16
type textarea "**********"
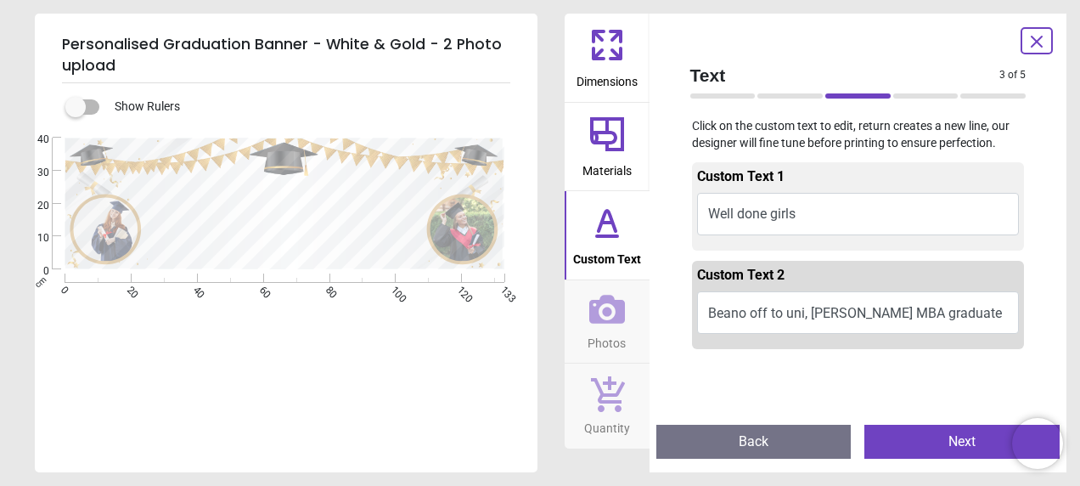
click at [267, 222] on div ".cls-1 { fill: none; } .cls-1, .cls-2 { stroke-width: 0px; } .cls-2 { fill: #c3…" at bounding box center [284, 204] width 499 height 132
click at [166, 197] on div ".cls-1 { fill: none; } .cls-1, .cls-2 { stroke-width: 0px; } .cls-2 { fill: #c3…" at bounding box center [284, 204] width 499 height 132
click at [357, 209] on div ".cls-1 { fill: none; } .cls-1, .cls-2 { stroke-width: 0px; } .cls-2 { fill: #c3…" at bounding box center [284, 204] width 499 height 132
click at [379, 205] on div ".cls-1 { fill: none; } .cls-1, .cls-2 { stroke-width: 0px; } .cls-2 { fill: #c3…" at bounding box center [284, 204] width 499 height 132
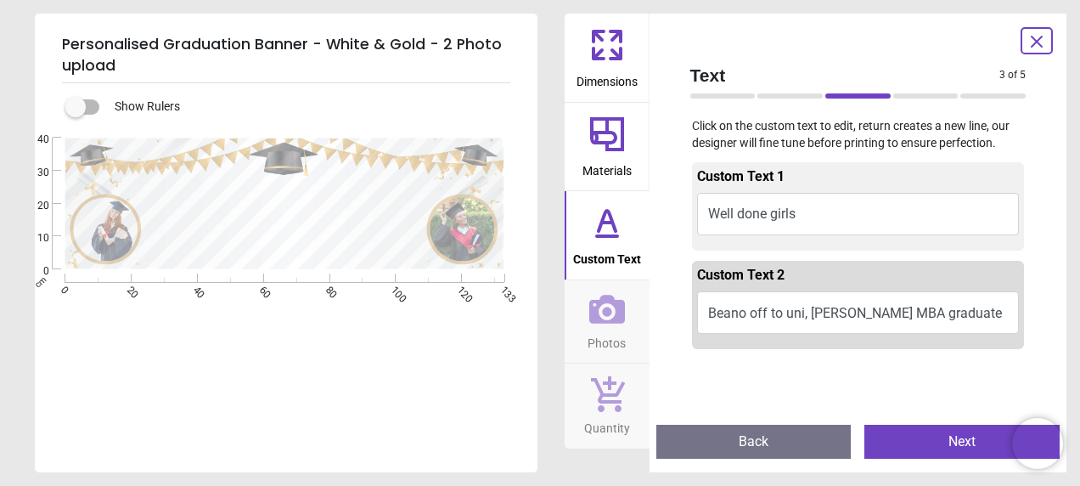
click at [383, 206] on div ".cls-1 { fill: none; } .cls-1, .cls-2 { stroke-width: 0px; } .cls-2 { fill: #c3…" at bounding box center [284, 204] width 499 height 132
click at [802, 214] on button "Well done girls" at bounding box center [858, 214] width 323 height 42
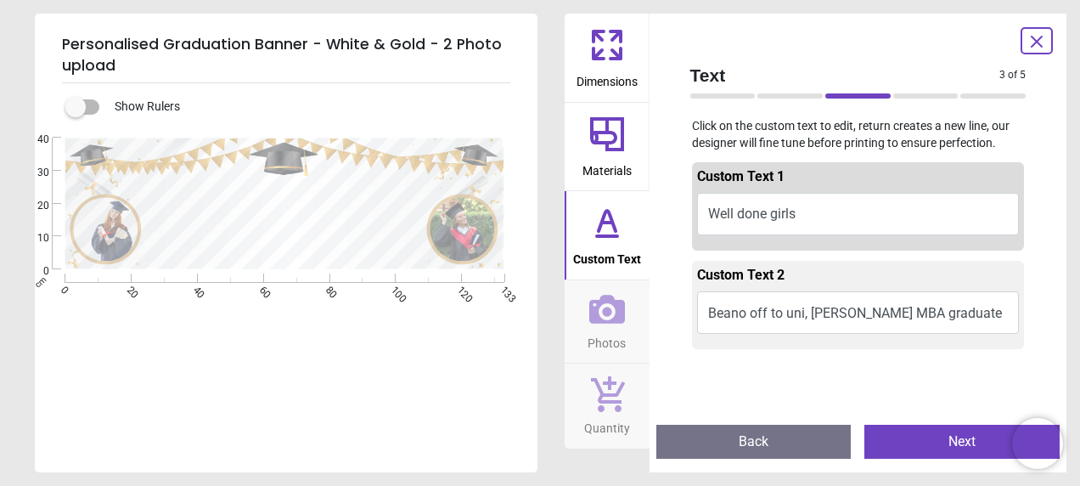
click at [795, 214] on button "Well done girls" at bounding box center [858, 214] width 323 height 42
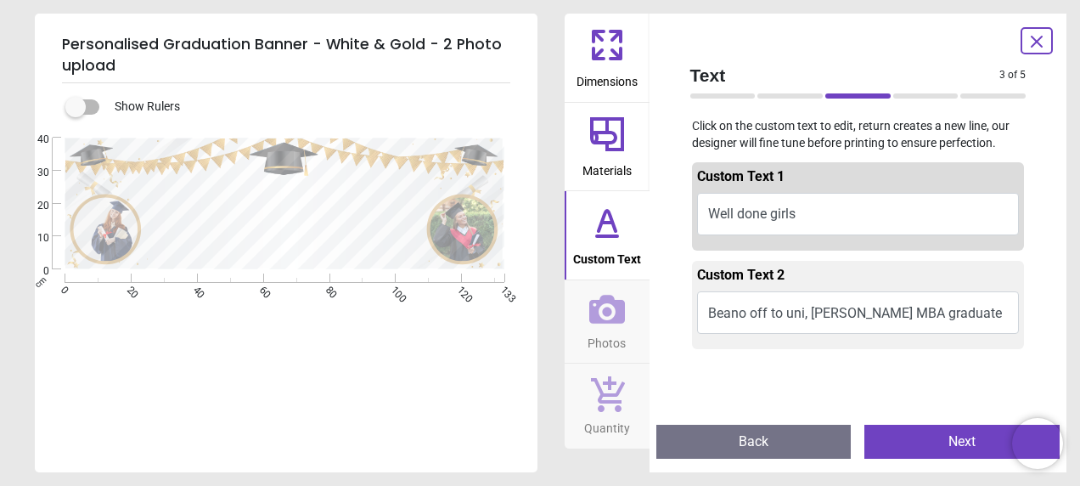
click at [808, 213] on button "Well done girls" at bounding box center [858, 214] width 323 height 42
type textarea "*"
type textarea "**********"
click at [389, 252] on div ".cls-1 { fill: none; } .cls-1, .cls-2 { stroke-width: 0px; } .cls-2 { fill: #c3…" at bounding box center [284, 204] width 499 height 132
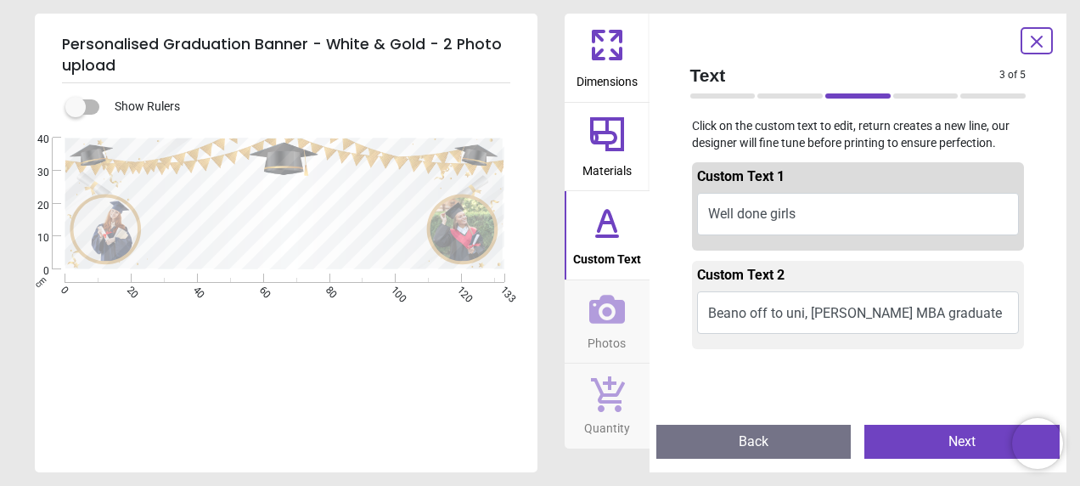
click at [340, 238] on div ".cls-1 { fill: none; } .cls-1, .cls-2 { stroke-width: 0px; } .cls-2 { fill: #c3…" at bounding box center [284, 204] width 499 height 132
click at [830, 307] on button "Beano off to uni, [PERSON_NAME] MBA graduate" at bounding box center [858, 312] width 323 height 42
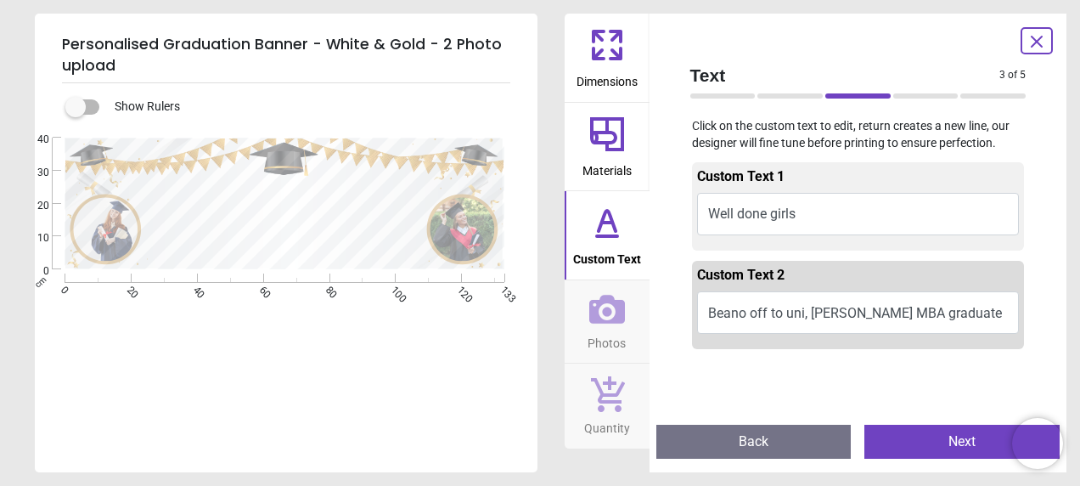
click at [487, 221] on image at bounding box center [463, 228] width 65 height 65
click at [478, 223] on image at bounding box center [463, 228] width 65 height 65
drag, startPoint x: 478, startPoint y: 223, endPoint x: 615, endPoint y: 325, distance: 170.5
click at [615, 325] on icon at bounding box center [607, 309] width 36 height 36
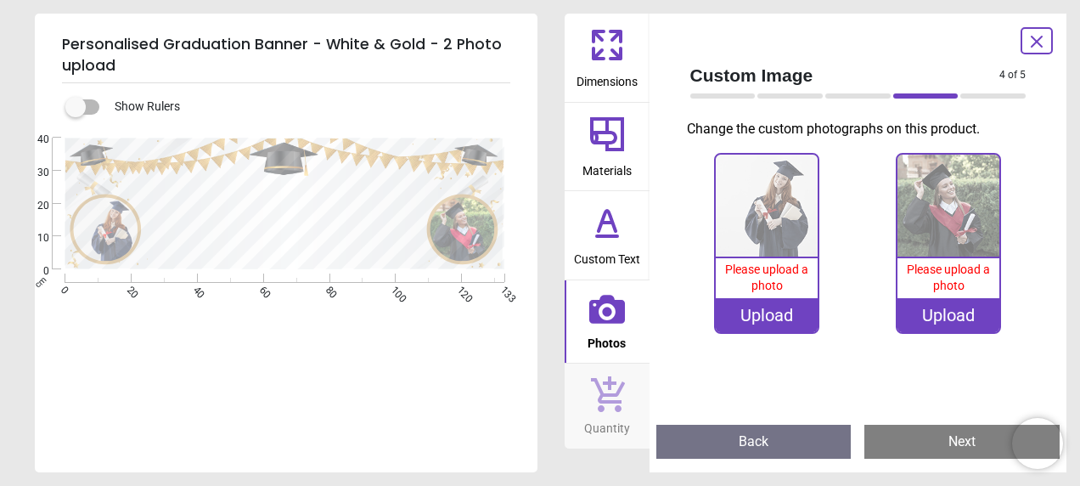
click at [795, 319] on div "Upload" at bounding box center [767, 315] width 102 height 34
